Goal: Task Accomplishment & Management: Manage account settings

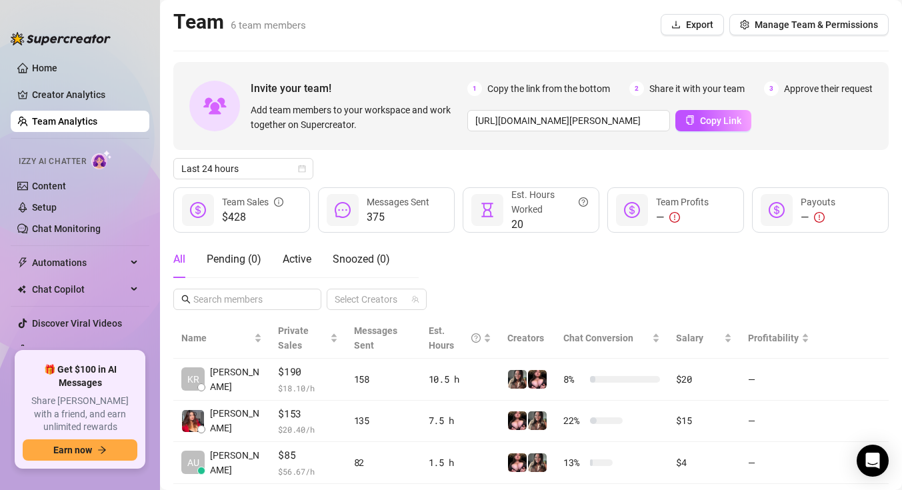
scroll to position [138, 0]
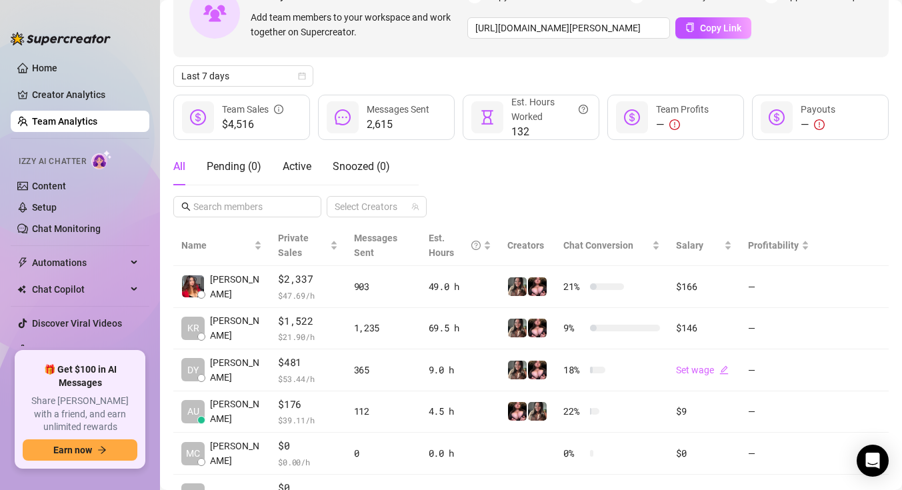
scroll to position [92, 0]
click at [272, 80] on span "Last 7 days" at bounding box center [243, 77] width 124 height 20
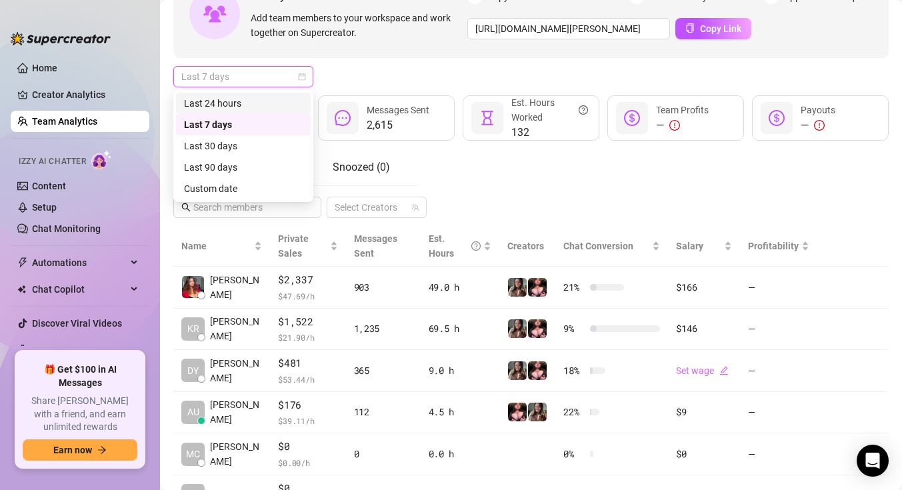
click at [275, 105] on div "Last 24 hours" at bounding box center [243, 103] width 119 height 15
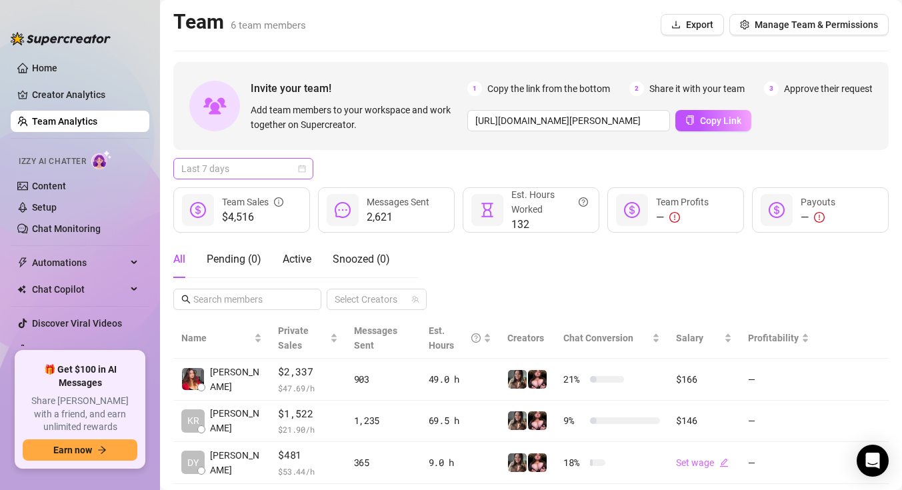
click at [239, 171] on span "Last 7 days" at bounding box center [243, 169] width 124 height 20
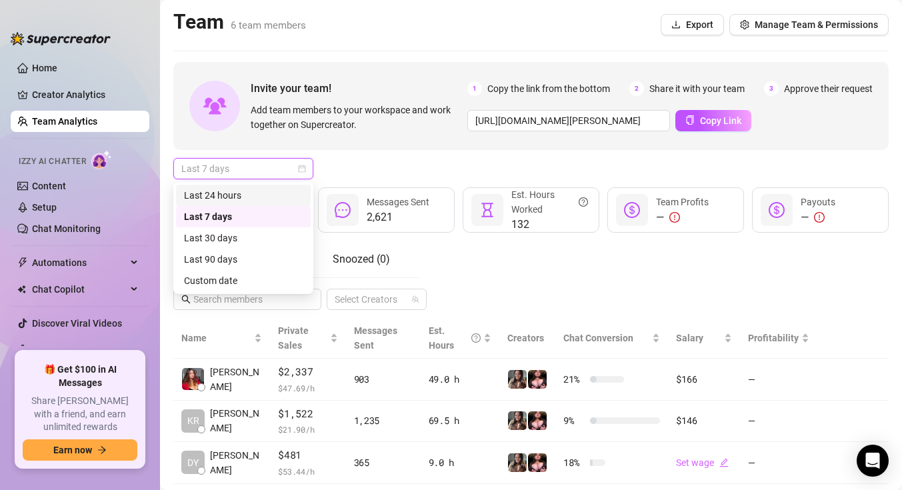
click at [243, 193] on div "Last 24 hours" at bounding box center [243, 195] width 119 height 15
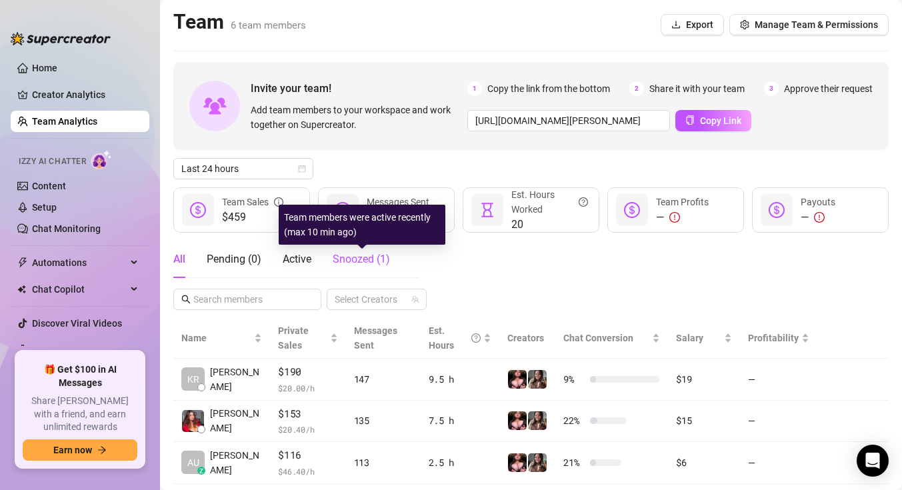
click at [358, 260] on span "Snoozed ( 1 )" at bounding box center [361, 259] width 57 height 13
